Goal: Register for event/course

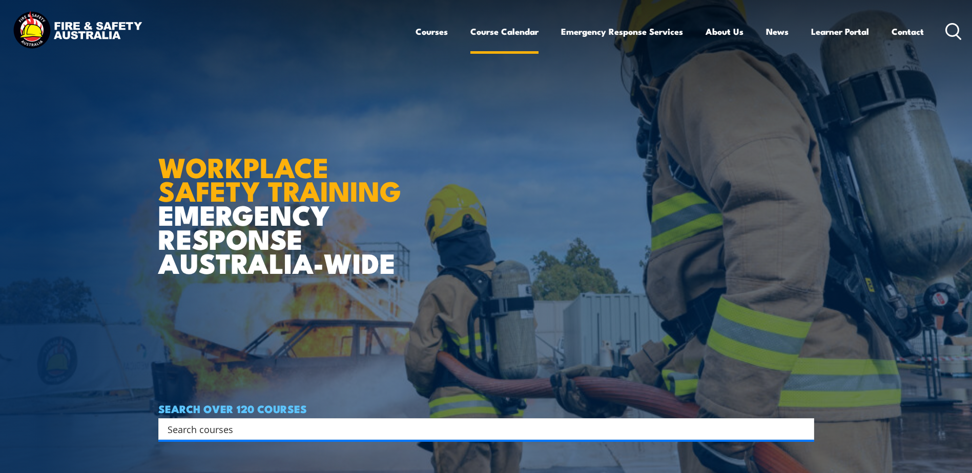
click at [522, 35] on link "Course Calendar" at bounding box center [504, 31] width 68 height 27
drag, startPoint x: 518, startPoint y: 34, endPoint x: 504, endPoint y: 34, distance: 13.8
click at [504, 34] on link "Course Calendar" at bounding box center [504, 31] width 68 height 27
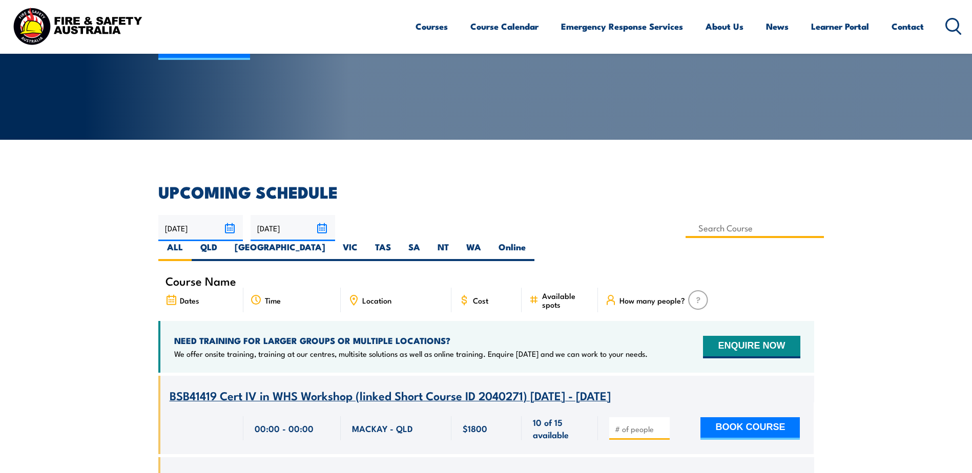
scroll to position [154, 0]
click at [685, 229] on input at bounding box center [754, 228] width 139 height 20
type input "Fire Warden / Chief Fire Warden Training"
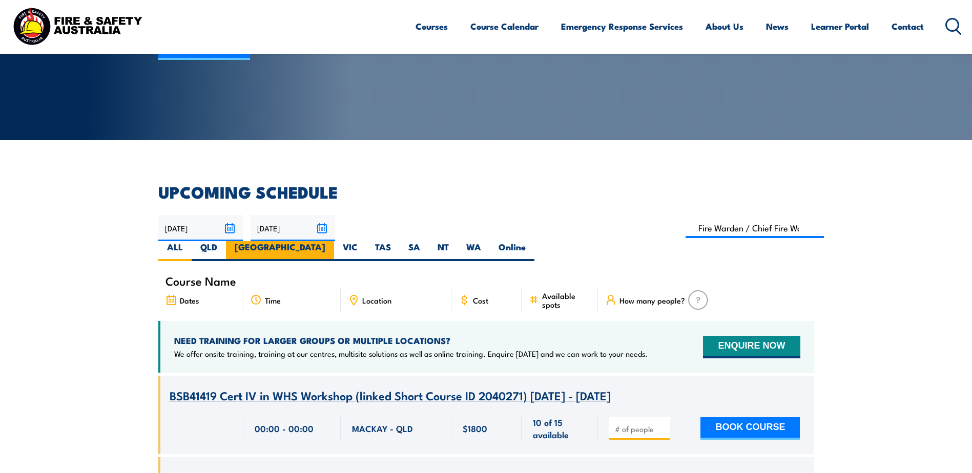
click at [334, 241] on label "[GEOGRAPHIC_DATA]" at bounding box center [280, 251] width 108 height 20
click at [332, 241] on input "[GEOGRAPHIC_DATA]" at bounding box center [328, 244] width 7 height 7
radio input "true"
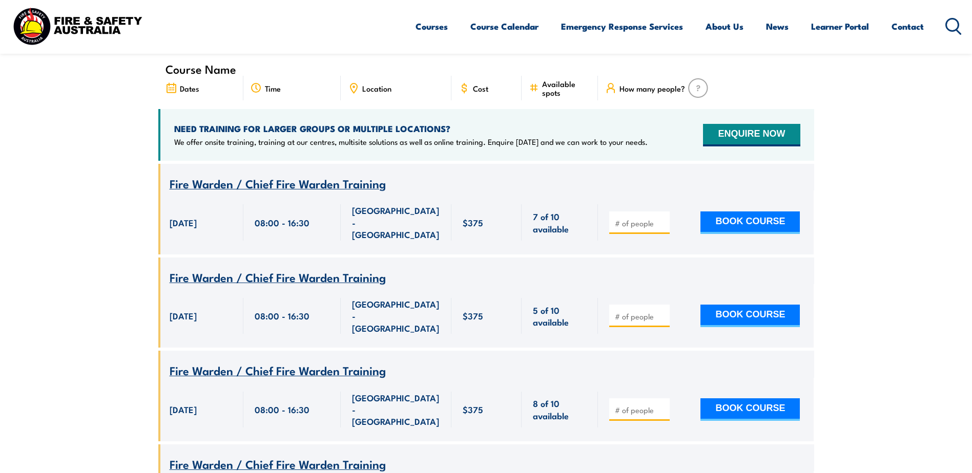
scroll to position [389, 0]
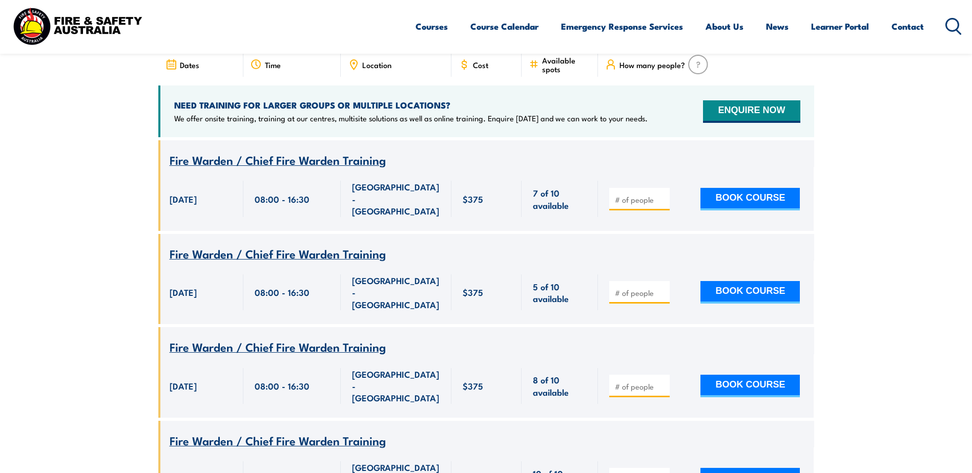
click at [636, 288] on input "number" at bounding box center [640, 293] width 51 height 10
type input "1"
